Goal: Task Accomplishment & Management: Use online tool/utility

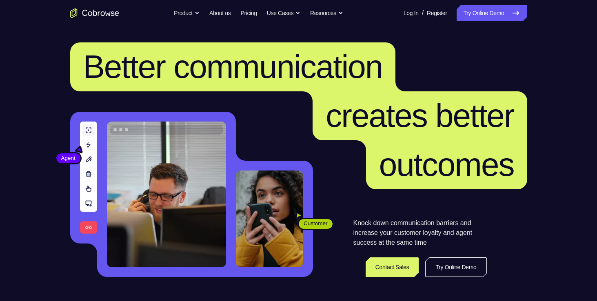
click at [481, 16] on link "Try Online Demo" at bounding box center [492, 13] width 70 height 16
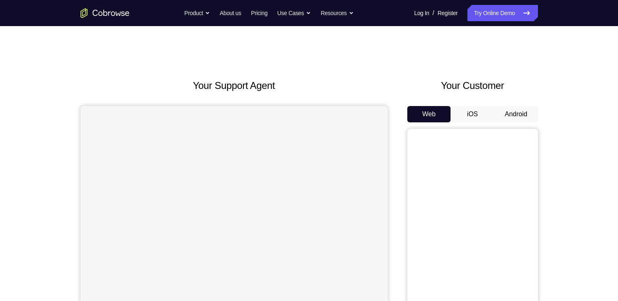
click at [514, 110] on button "Android" at bounding box center [516, 114] width 44 height 16
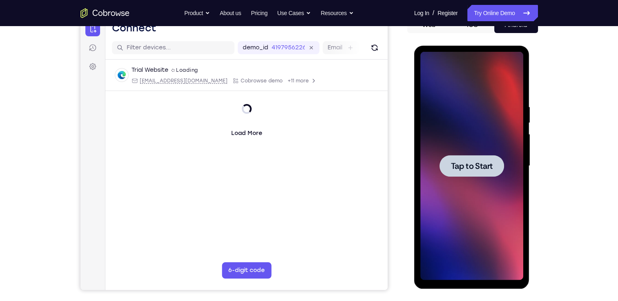
click at [465, 162] on span "Tap to Start" at bounding box center [472, 166] width 42 height 8
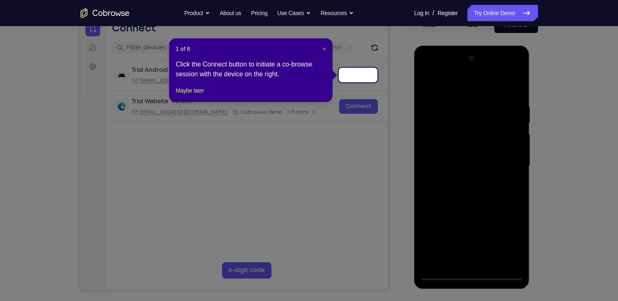
click at [324, 48] on span "×" at bounding box center [324, 49] width 3 height 7
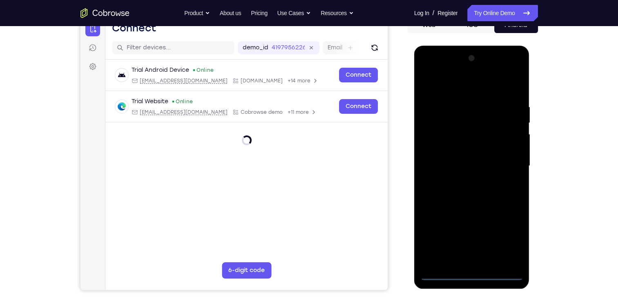
click at [472, 273] on div at bounding box center [471, 166] width 103 height 229
click at [508, 234] on div at bounding box center [471, 166] width 103 height 229
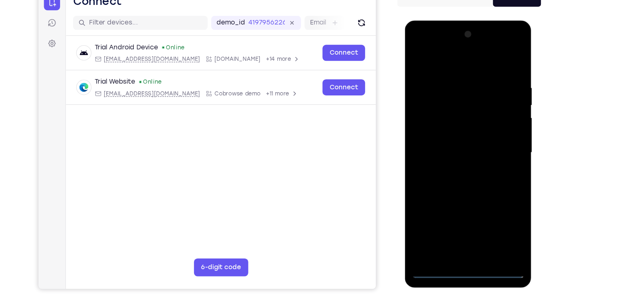
scroll to position [90, 0]
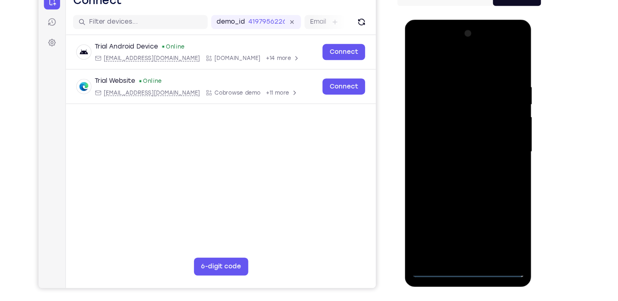
click at [445, 60] on div at bounding box center [462, 140] width 103 height 229
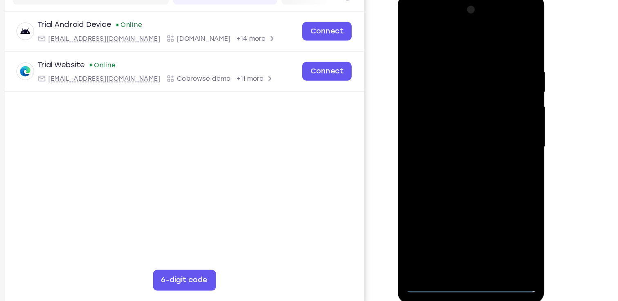
scroll to position [90, 0]
click at [490, 106] on div at bounding box center [455, 114] width 103 height 229
click at [447, 129] on div at bounding box center [455, 114] width 103 height 229
click at [445, 103] on div at bounding box center [455, 114] width 103 height 229
click at [435, 91] on div at bounding box center [455, 114] width 103 height 229
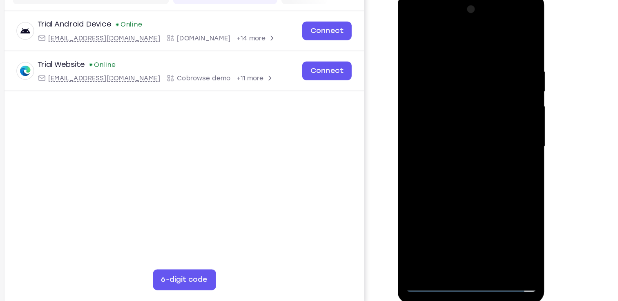
click at [424, 111] on div at bounding box center [455, 114] width 103 height 229
click at [421, 140] on div at bounding box center [455, 114] width 103 height 229
click at [436, 138] on div at bounding box center [455, 114] width 103 height 229
click at [447, 153] on div at bounding box center [455, 114] width 103 height 229
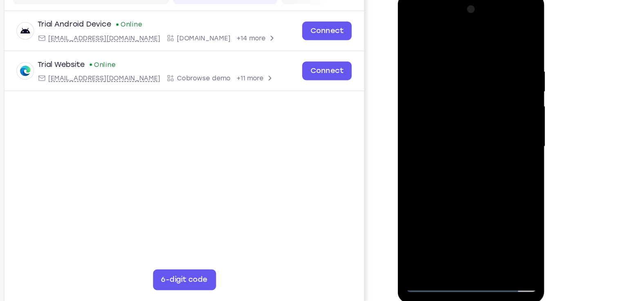
click at [443, 69] on div at bounding box center [455, 114] width 103 height 229
click at [427, 91] on div at bounding box center [455, 114] width 103 height 229
click at [445, 102] on div at bounding box center [455, 114] width 103 height 229
click at [446, 129] on div at bounding box center [455, 114] width 103 height 229
click at [425, 218] on div at bounding box center [455, 114] width 103 height 229
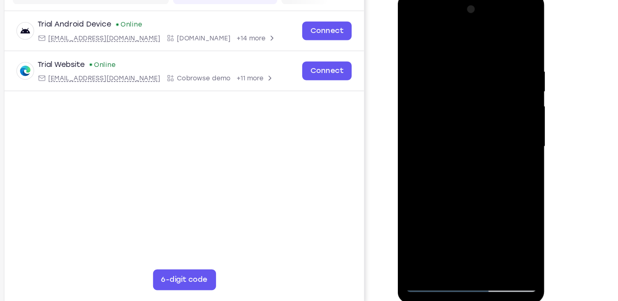
click at [435, 101] on div at bounding box center [455, 114] width 103 height 229
click at [423, 220] on div at bounding box center [455, 114] width 103 height 229
click at [409, 210] on div at bounding box center [455, 114] width 103 height 229
click at [415, 209] on div at bounding box center [455, 114] width 103 height 229
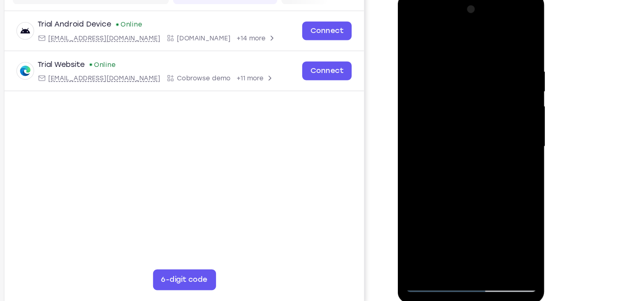
click at [415, 209] on div at bounding box center [455, 114] width 103 height 229
click at [445, 130] on div at bounding box center [455, 114] width 103 height 229
click at [441, 102] on div at bounding box center [455, 114] width 103 height 229
click at [437, 96] on div at bounding box center [455, 114] width 103 height 229
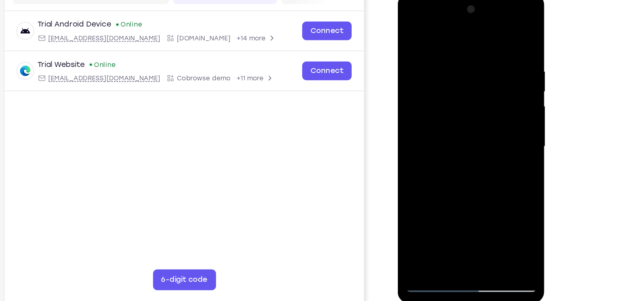
click at [425, 111] on div at bounding box center [455, 114] width 103 height 229
click at [429, 140] on div at bounding box center [455, 114] width 103 height 229
click at [449, 151] on div at bounding box center [455, 114] width 103 height 229
click at [444, 72] on div at bounding box center [455, 114] width 103 height 229
click at [430, 87] on div at bounding box center [455, 114] width 103 height 229
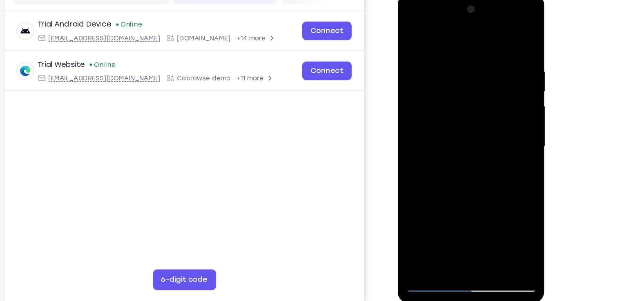
click at [439, 89] on div at bounding box center [455, 114] width 103 height 229
drag, startPoint x: 452, startPoint y: 34, endPoint x: 447, endPoint y: -25, distance: 59.0
click at [447, 0] on html "Online web based iOS Simulators and Android Emulators. Run iPhone, iPad, Mobile…" at bounding box center [456, 115] width 116 height 245
click at [446, 102] on div at bounding box center [455, 114] width 103 height 229
click at [413, 209] on div at bounding box center [455, 114] width 103 height 229
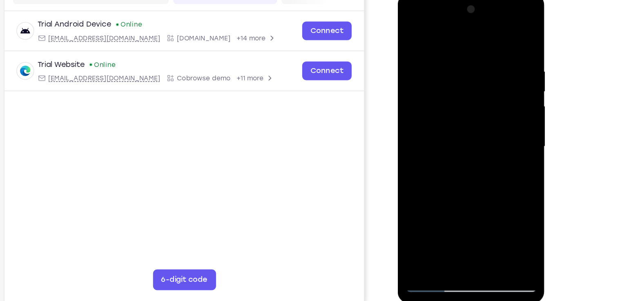
click at [413, 209] on div at bounding box center [455, 114] width 103 height 229
click at [435, 208] on div at bounding box center [455, 114] width 103 height 229
click at [437, 164] on div at bounding box center [455, 114] width 103 height 229
click at [414, 212] on div at bounding box center [455, 114] width 103 height 229
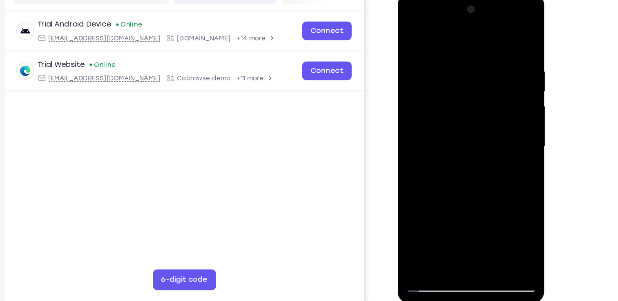
click at [412, 211] on div at bounding box center [455, 114] width 103 height 229
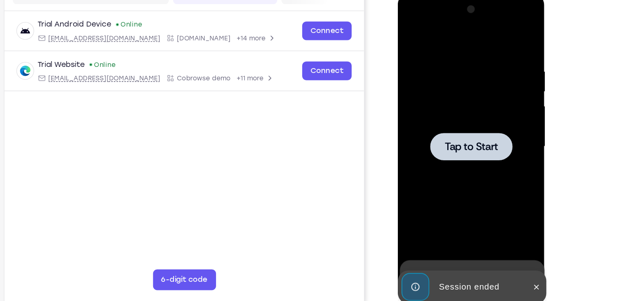
click at [469, 111] on span "Tap to Start" at bounding box center [455, 114] width 42 height 8
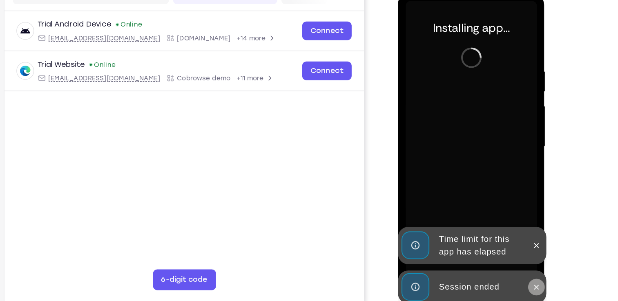
click at [506, 224] on icon at bounding box center [507, 224] width 4 height 4
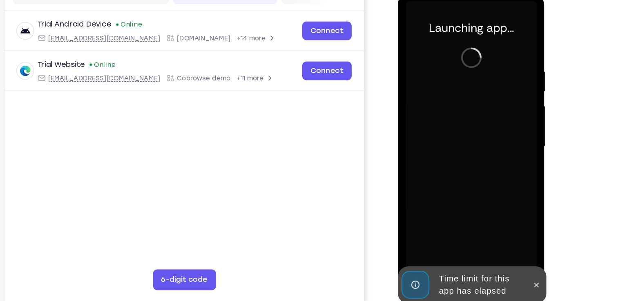
click at [506, 224] on icon at bounding box center [506, 222] width 7 height 7
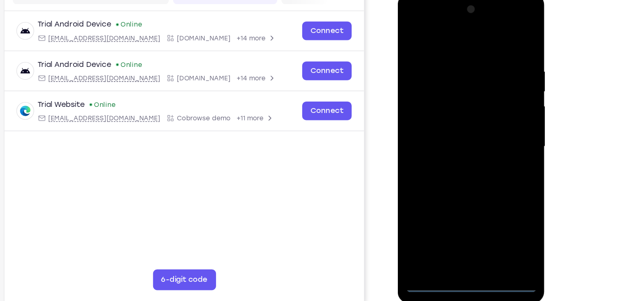
click at [455, 221] on div at bounding box center [455, 114] width 103 height 229
click at [490, 183] on div at bounding box center [455, 114] width 103 height 229
click at [447, 32] on div at bounding box center [455, 114] width 103 height 229
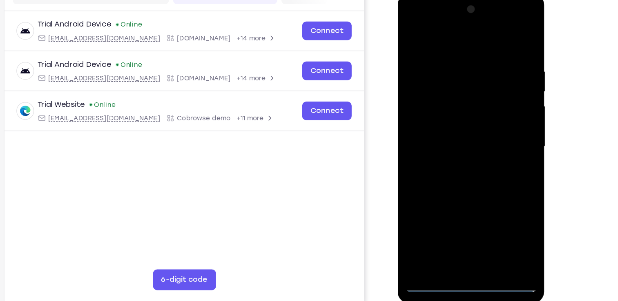
click at [488, 107] on div at bounding box center [455, 114] width 103 height 229
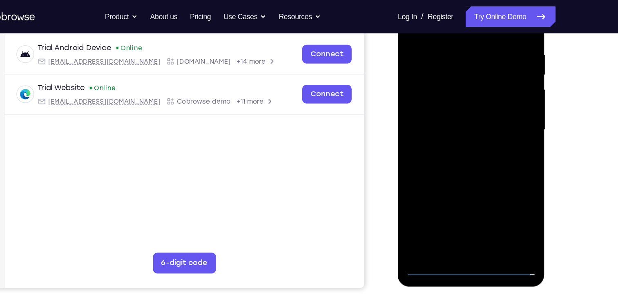
scroll to position [149, 0]
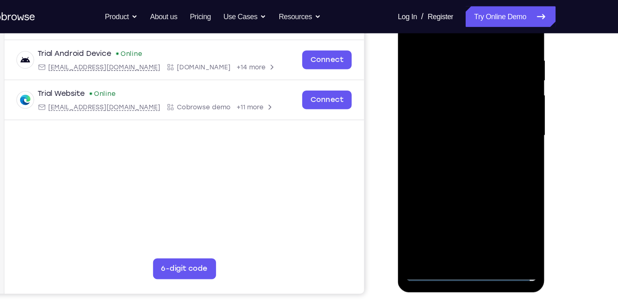
click at [465, 199] on div at bounding box center [455, 103] width 103 height 229
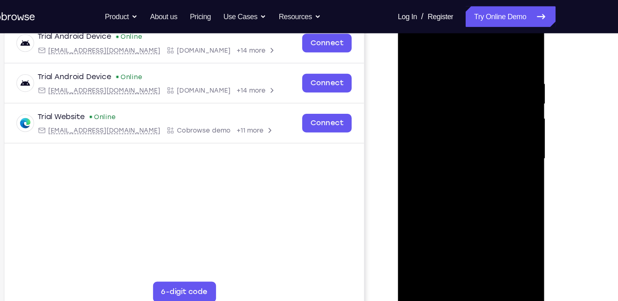
scroll to position [130, 0]
click at [447, 117] on div at bounding box center [455, 126] width 103 height 229
click at [433, 108] on div at bounding box center [455, 126] width 103 height 229
click at [453, 125] on div at bounding box center [455, 126] width 103 height 229
click at [475, 152] on div at bounding box center [455, 126] width 103 height 229
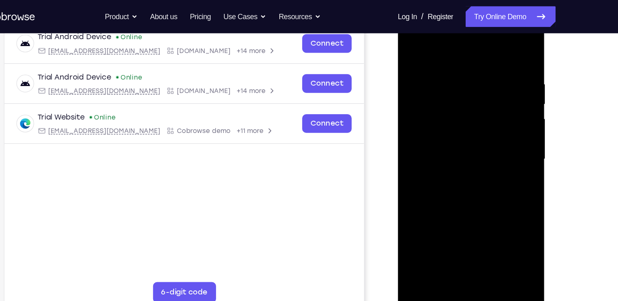
click at [460, 150] on div at bounding box center [455, 126] width 103 height 229
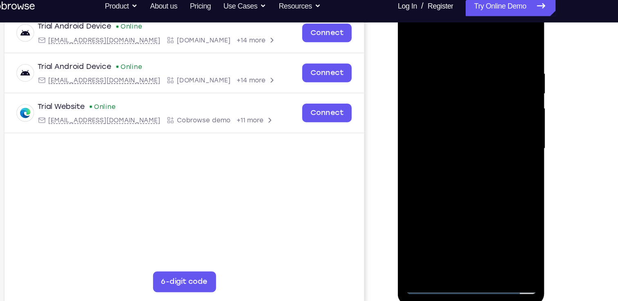
click at [446, 138] on div at bounding box center [455, 116] width 103 height 229
click at [450, 156] on div at bounding box center [455, 116] width 103 height 229
click at [431, 76] on div at bounding box center [455, 116] width 103 height 229
click at [445, 92] on div at bounding box center [455, 116] width 103 height 229
drag, startPoint x: 458, startPoint y: 37, endPoint x: 453, endPoint y: -25, distance: 61.8
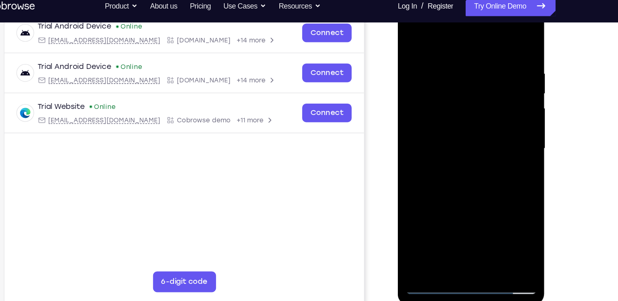
click at [453, 0] on html "Online web based iOS Simulators and Android Emulators. Run iPhone, iPad, Mobile…" at bounding box center [456, 118] width 116 height 245
click at [425, 105] on div at bounding box center [455, 116] width 103 height 229
click at [470, 202] on div at bounding box center [455, 116] width 103 height 229
click at [465, 211] on div at bounding box center [455, 116] width 103 height 229
click at [439, 105] on div at bounding box center [455, 116] width 103 height 229
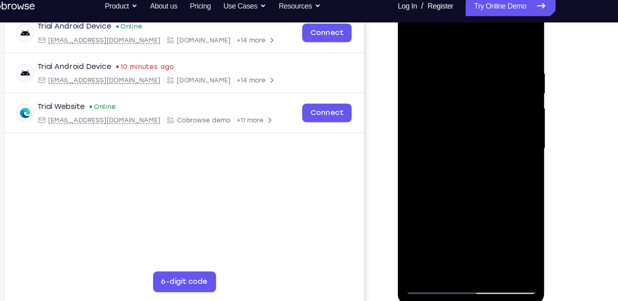
click at [441, 117] on div at bounding box center [455, 116] width 103 height 229
click at [432, 96] on div at bounding box center [455, 116] width 103 height 229
click at [448, 129] on div at bounding box center [455, 116] width 103 height 229
click at [451, 76] on div at bounding box center [455, 116] width 103 height 229
click at [441, 92] on div at bounding box center [455, 116] width 103 height 229
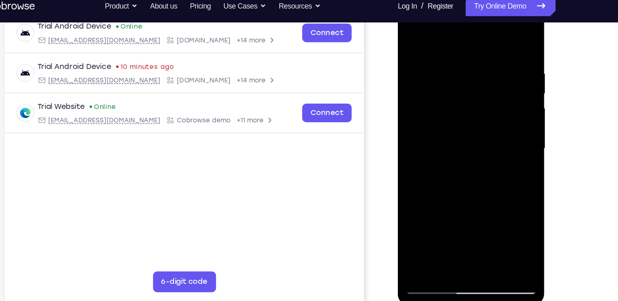
click at [423, 102] on div at bounding box center [455, 116] width 103 height 229
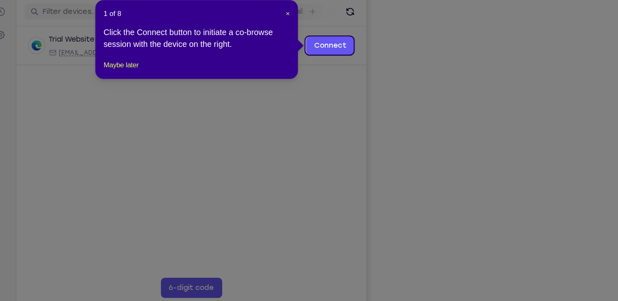
scroll to position [99, 0]
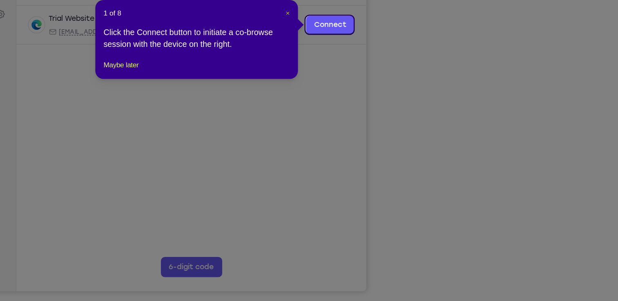
drag, startPoint x: 323, startPoint y: 56, endPoint x: 278, endPoint y: 72, distance: 47.3
click at [323, 56] on span "×" at bounding box center [324, 56] width 3 height 7
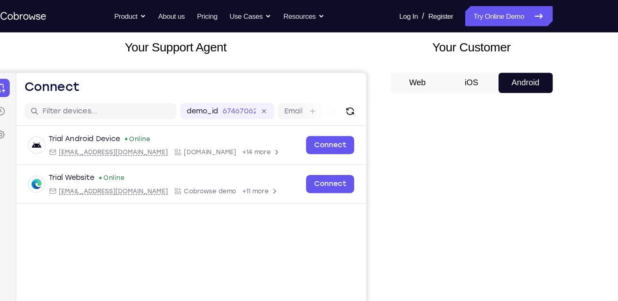
scroll to position [38, 0]
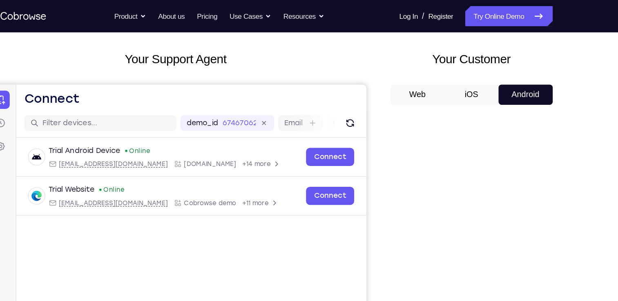
click at [472, 78] on button "iOS" at bounding box center [472, 76] width 44 height 16
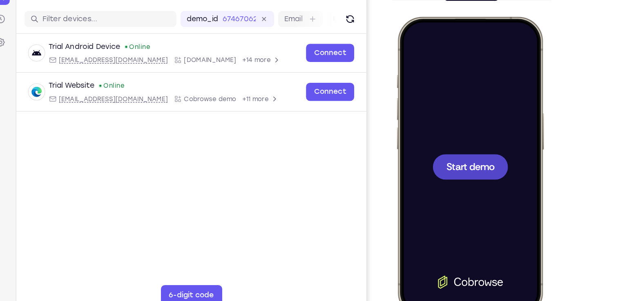
scroll to position [64, 0]
click at [454, 134] on span "Start demo" at bounding box center [455, 138] width 39 height 8
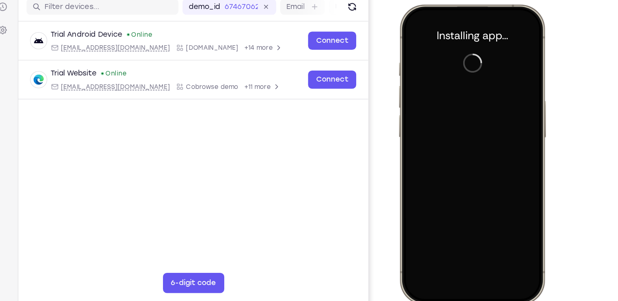
scroll to position [88, 0]
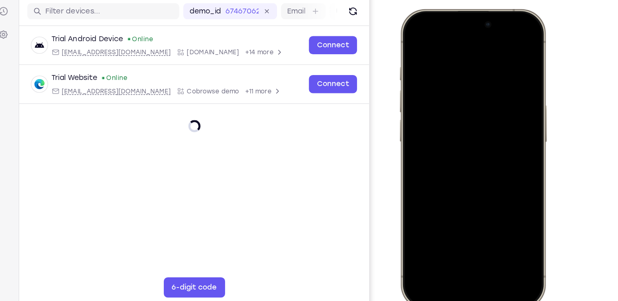
drag, startPoint x: 425, startPoint y: 15, endPoint x: 441, endPoint y: 207, distance: 192.2
click at [441, 207] on div at bounding box center [457, 129] width 107 height 233
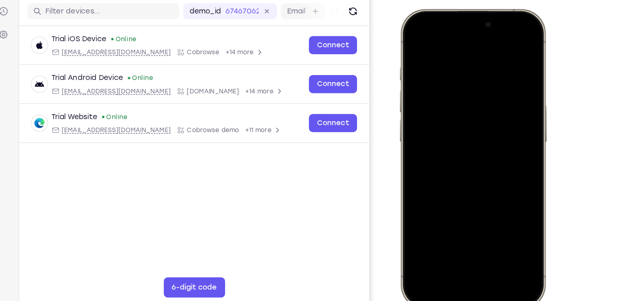
drag, startPoint x: 468, startPoint y: 113, endPoint x: 493, endPoint y: 252, distance: 140.7
click at [493, 252] on div at bounding box center [459, 131] width 122 height 245
click at [496, 36] on div at bounding box center [457, 129] width 107 height 233
click at [447, 76] on div at bounding box center [457, 129] width 107 height 233
click at [443, 216] on div at bounding box center [457, 129] width 107 height 233
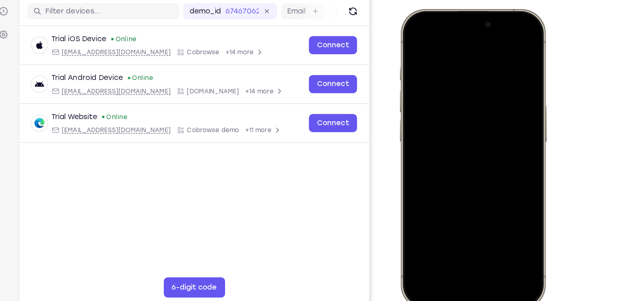
click at [432, 63] on div at bounding box center [457, 129] width 107 height 233
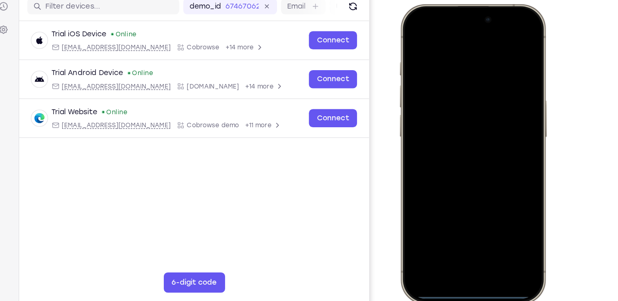
click at [425, 87] on div at bounding box center [457, 124] width 107 height 233
click at [443, 136] on div at bounding box center [457, 124] width 107 height 233
click at [443, 88] on div at bounding box center [457, 124] width 107 height 233
click at [433, 109] on div at bounding box center [457, 124] width 107 height 233
click at [441, 129] on div at bounding box center [457, 124] width 107 height 233
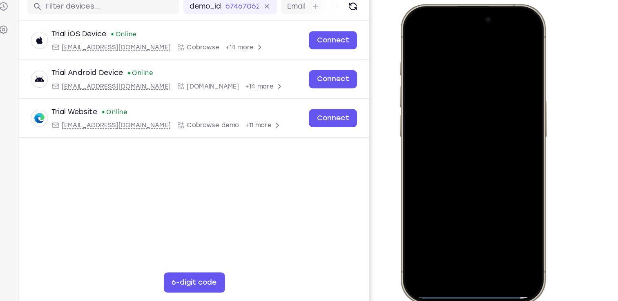
click at [443, 129] on div at bounding box center [457, 124] width 107 height 233
click at [454, 143] on div at bounding box center [457, 124] width 107 height 233
click at [439, 73] on div at bounding box center [457, 124] width 107 height 233
click at [446, 95] on div at bounding box center [457, 124] width 107 height 233
click at [447, 109] on div at bounding box center [457, 124] width 107 height 233
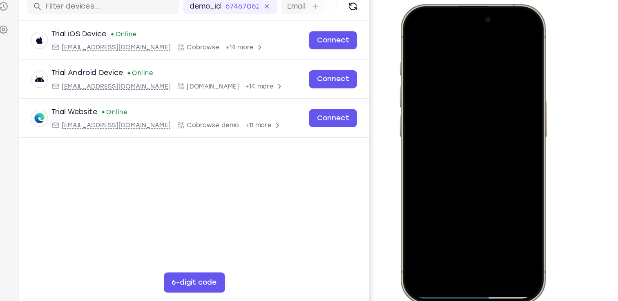
click at [465, 37] on div at bounding box center [457, 124] width 107 height 233
drag, startPoint x: 465, startPoint y: 37, endPoint x: 465, endPoint y: 125, distance: 88.2
click at [465, 125] on div at bounding box center [457, 124] width 107 height 233
click at [485, 56] on div at bounding box center [457, 124] width 107 height 233
click at [496, 212] on div at bounding box center [457, 124] width 107 height 233
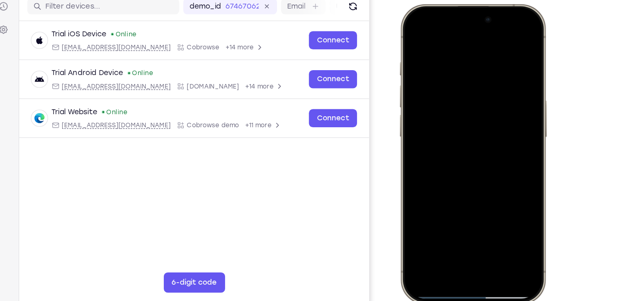
click at [414, 196] on div at bounding box center [457, 124] width 107 height 233
click at [410, 228] on div at bounding box center [457, 124] width 107 height 233
click at [445, 136] on div at bounding box center [457, 124] width 107 height 233
click at [449, 88] on div at bounding box center [457, 124] width 107 height 233
click at [444, 107] on div at bounding box center [457, 124] width 107 height 233
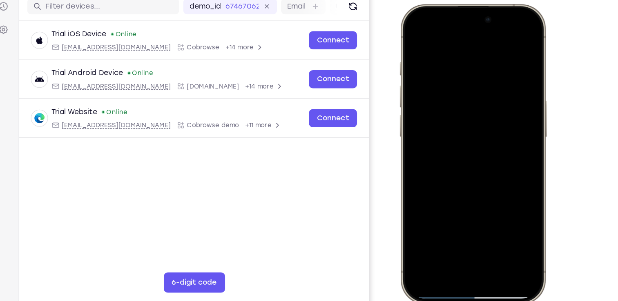
click at [440, 129] on div at bounding box center [457, 124] width 107 height 233
click at [443, 135] on div at bounding box center [457, 124] width 107 height 233
click at [450, 130] on div at bounding box center [457, 124] width 107 height 233
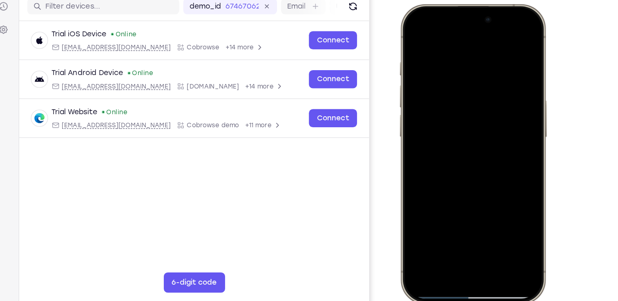
click at [450, 130] on div at bounding box center [457, 124] width 107 height 233
click at [435, 131] on div at bounding box center [457, 124] width 107 height 233
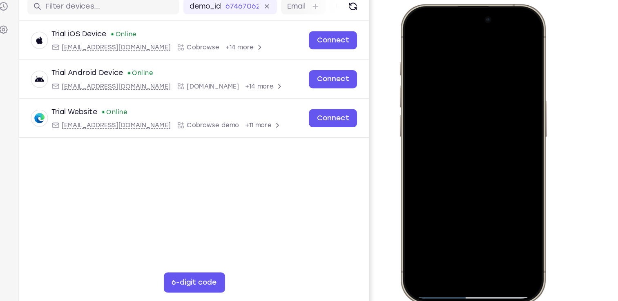
click at [435, 131] on div at bounding box center [457, 124] width 107 height 233
click at [460, 142] on div at bounding box center [457, 124] width 107 height 233
click at [444, 77] on div at bounding box center [457, 124] width 107 height 233
click at [439, 95] on div at bounding box center [457, 124] width 107 height 233
click at [468, 110] on div at bounding box center [457, 124] width 107 height 233
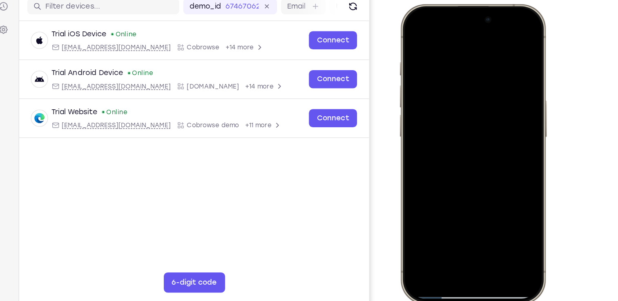
click at [412, 228] on div at bounding box center [457, 124] width 107 height 233
click at [433, 226] on div at bounding box center [457, 124] width 107 height 233
click at [433, 199] on div at bounding box center [457, 124] width 107 height 233
click at [459, 198] on div at bounding box center [457, 124] width 107 height 233
click at [506, 31] on div at bounding box center [457, 124] width 107 height 233
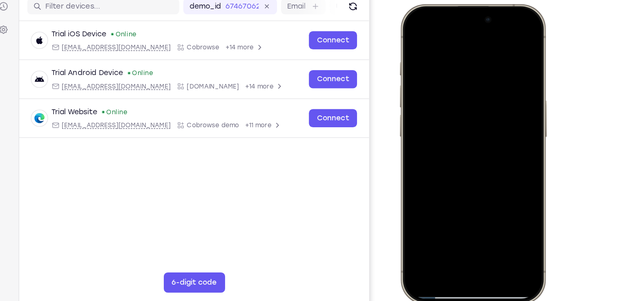
click at [494, 198] on div at bounding box center [457, 124] width 107 height 233
click at [500, 198] on div at bounding box center [457, 124] width 107 height 233
click at [414, 198] on div at bounding box center [457, 124] width 107 height 233
click at [416, 199] on div at bounding box center [457, 124] width 107 height 233
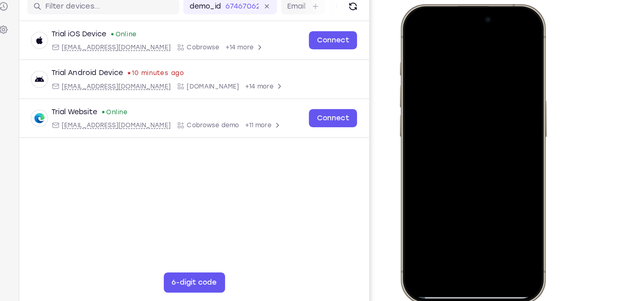
click at [416, 199] on div at bounding box center [457, 124] width 107 height 233
click at [449, 136] on div at bounding box center [457, 124] width 107 height 233
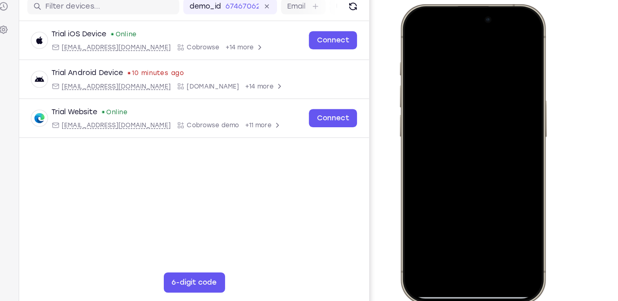
click at [490, 87] on div at bounding box center [457, 124] width 107 height 233
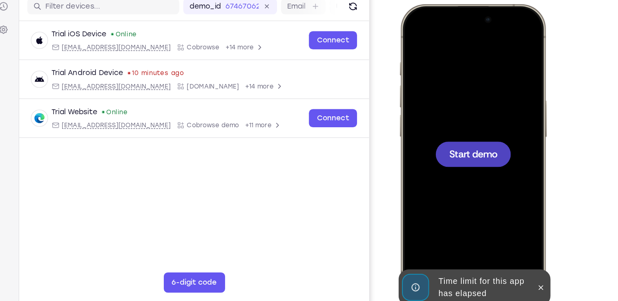
click at [456, 133] on div at bounding box center [458, 125] width 61 height 20
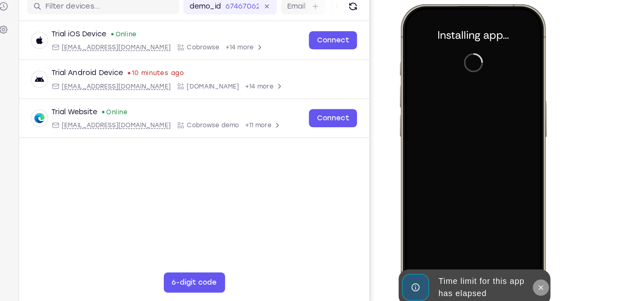
click at [514, 232] on icon at bounding box center [513, 232] width 7 height 7
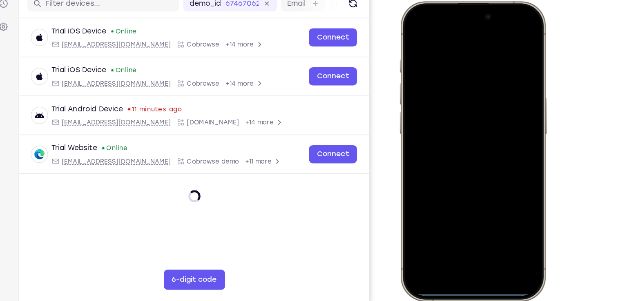
drag, startPoint x: 423, startPoint y: 7, endPoint x: 426, endPoint y: 156, distance: 148.2
click at [426, 156] on div at bounding box center [457, 121] width 107 height 233
drag, startPoint x: 436, startPoint y: 162, endPoint x: 452, endPoint y: -17, distance: 180.0
click at [452, 1] on html "Online web based iOS Simulators and Android Emulators. Run iPhone, iPad, Mobile…" at bounding box center [459, 123] width 122 height 245
drag, startPoint x: 493, startPoint y: 10, endPoint x: 492, endPoint y: 132, distance: 122.1
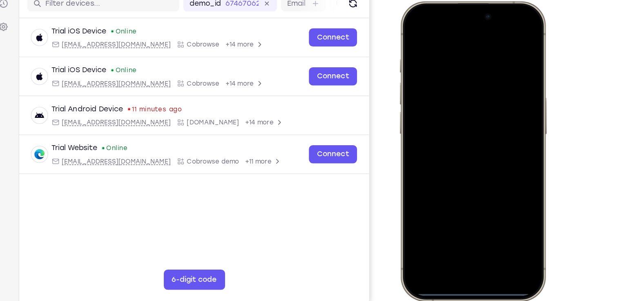
click at [492, 132] on div at bounding box center [457, 121] width 107 height 233
click at [491, 106] on div at bounding box center [457, 121] width 107 height 233
drag, startPoint x: 484, startPoint y: 11, endPoint x: 487, endPoint y: 177, distance: 165.8
click at [487, 177] on div at bounding box center [457, 121] width 107 height 233
drag, startPoint x: 465, startPoint y: 189, endPoint x: 451, endPoint y: -24, distance: 214.4
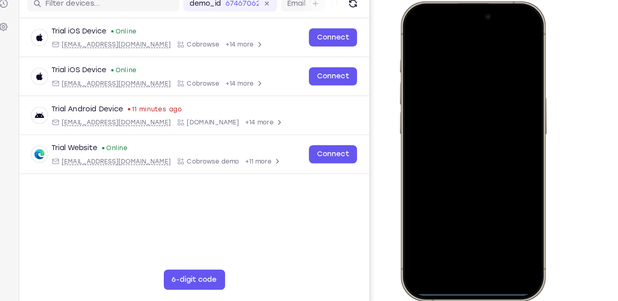
click at [451, 1] on html "Online web based iOS Simulators and Android Emulators. Run iPhone, iPad, Mobile…" at bounding box center [459, 123] width 122 height 245
drag, startPoint x: 458, startPoint y: 236, endPoint x: 453, endPoint y: 57, distance: 179.3
click at [453, 57] on div at bounding box center [457, 121] width 107 height 233
drag, startPoint x: 421, startPoint y: 10, endPoint x: 402, endPoint y: 253, distance: 244.0
click at [402, 246] on html "Online web based iOS Simulators and Android Emulators. Run iPhone, iPad, Mobile…" at bounding box center [459, 123] width 122 height 245
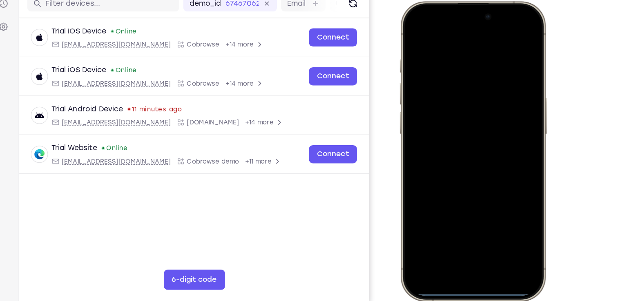
drag, startPoint x: 496, startPoint y: 7, endPoint x: 478, endPoint y: 200, distance: 193.1
click at [478, 200] on div at bounding box center [457, 121] width 107 height 233
click at [416, 33] on div at bounding box center [457, 121] width 107 height 233
click at [488, 11] on div at bounding box center [457, 121] width 107 height 233
drag, startPoint x: 488, startPoint y: 11, endPoint x: 472, endPoint y: 196, distance: 184.8
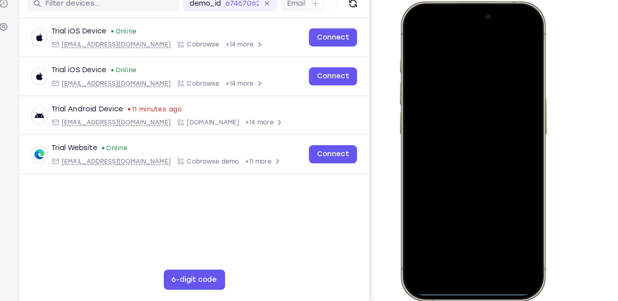
click at [472, 196] on div at bounding box center [457, 121] width 107 height 233
click at [416, 31] on div at bounding box center [457, 121] width 107 height 233
drag, startPoint x: 454, startPoint y: 12, endPoint x: 462, endPoint y: 149, distance: 137.0
click at [462, 149] on div at bounding box center [457, 121] width 107 height 233
drag, startPoint x: 421, startPoint y: 10, endPoint x: 416, endPoint y: 211, distance: 201.3
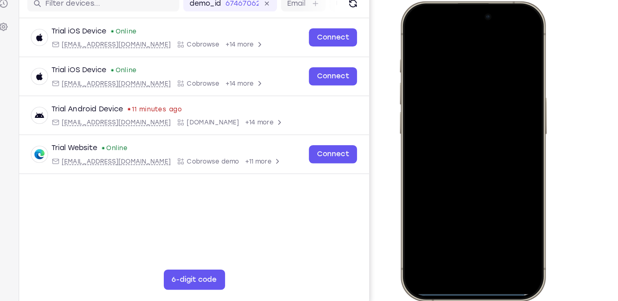
click at [416, 211] on div at bounding box center [457, 121] width 107 height 233
drag, startPoint x: 426, startPoint y: 7, endPoint x: 422, endPoint y: 147, distance: 139.7
click at [422, 147] on div at bounding box center [457, 121] width 107 height 233
drag, startPoint x: 471, startPoint y: 235, endPoint x: 497, endPoint y: 78, distance: 159.0
click at [497, 78] on div at bounding box center [457, 121] width 107 height 233
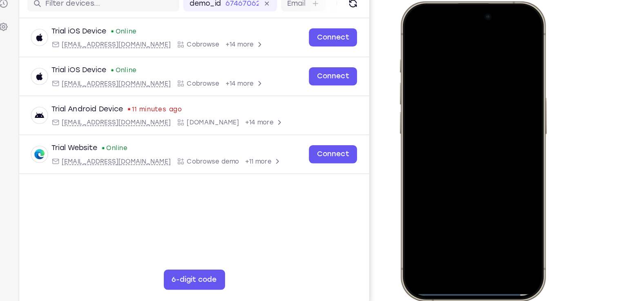
drag, startPoint x: 456, startPoint y: 234, endPoint x: 442, endPoint y: -24, distance: 258.8
click at [442, 1] on html "Online web based iOS Simulators and Android Emulators. Run iPhone, iPad, Mobile…" at bounding box center [459, 123] width 122 height 245
drag, startPoint x: 452, startPoint y: 236, endPoint x: 448, endPoint y: 47, distance: 188.2
click at [448, 47] on div at bounding box center [457, 121] width 107 height 233
drag, startPoint x: 454, startPoint y: 26, endPoint x: 434, endPoint y: 220, distance: 195.8
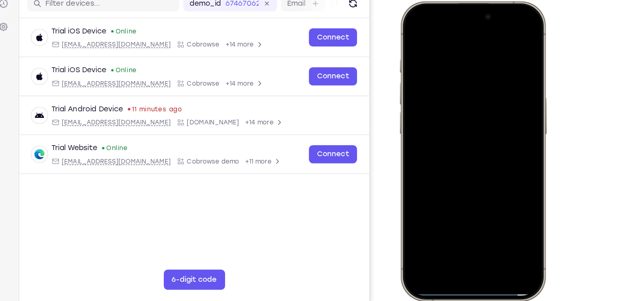
click at [434, 220] on div at bounding box center [457, 121] width 107 height 233
drag, startPoint x: 490, startPoint y: 11, endPoint x: 474, endPoint y: 238, distance: 226.7
click at [474, 238] on div at bounding box center [457, 121] width 107 height 233
click at [417, 32] on div at bounding box center [457, 121] width 107 height 233
drag, startPoint x: 423, startPoint y: 9, endPoint x: 426, endPoint y: 248, distance: 238.8
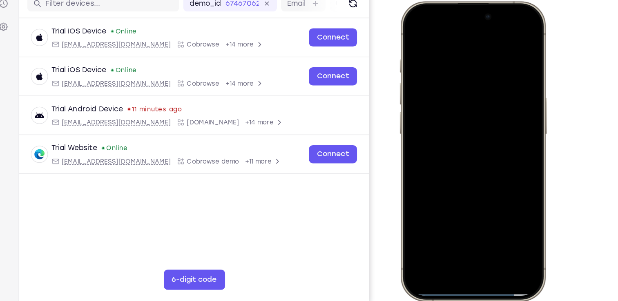
click at [426, 246] on html "Online web based iOS Simulators and Android Emulators. Run iPhone, iPad, Mobile…" at bounding box center [459, 123] width 122 height 245
drag, startPoint x: 488, startPoint y: 11, endPoint x: 407, endPoint y: 260, distance: 262.2
click at [407, 246] on html "Online web based iOS Simulators and Android Emulators. Run iPhone, iPad, Mobile…" at bounding box center [459, 123] width 122 height 245
click at [418, 33] on div at bounding box center [457, 121] width 107 height 233
